Goal: Navigation & Orientation: Find specific page/section

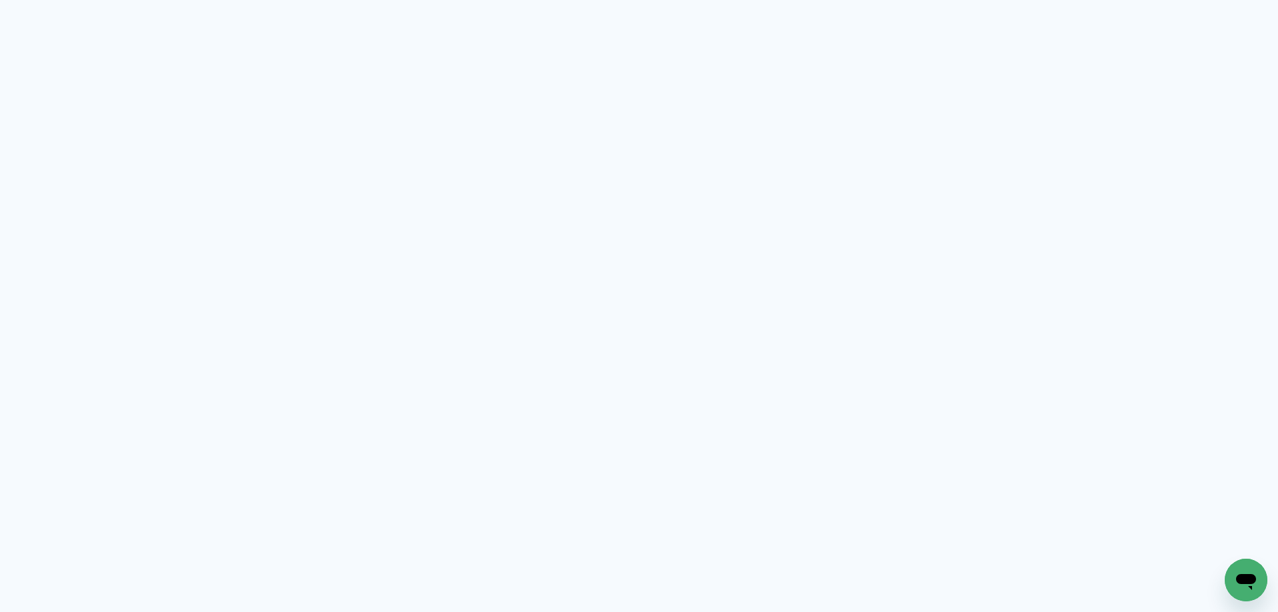
click at [403, 167] on neon-animated-pages "Prosite Website + Landing pages Proof Sistema de seleção e venda de fotos Desig…" at bounding box center [639, 306] width 1278 height 612
